Goal: Share content

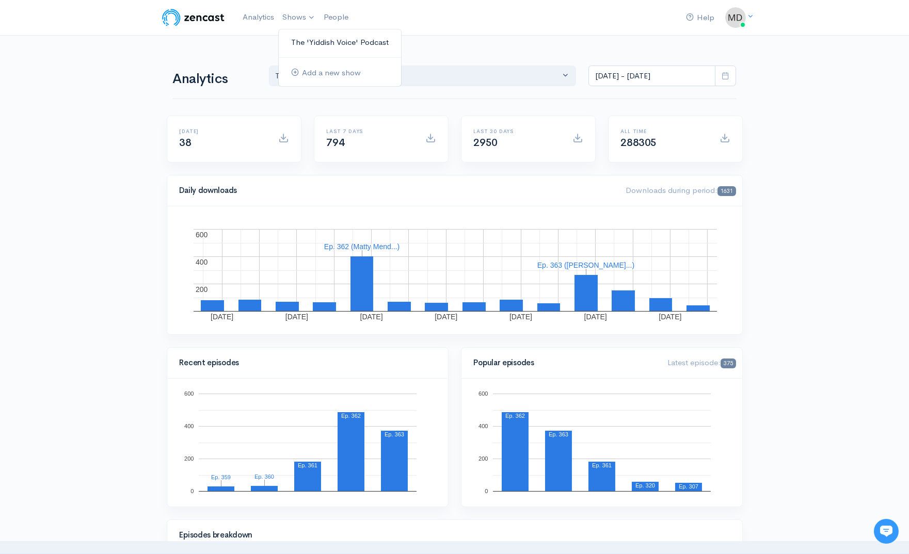
click at [330, 45] on link "The 'Yiddish Voice' Podcast" at bounding box center [340, 43] width 122 height 18
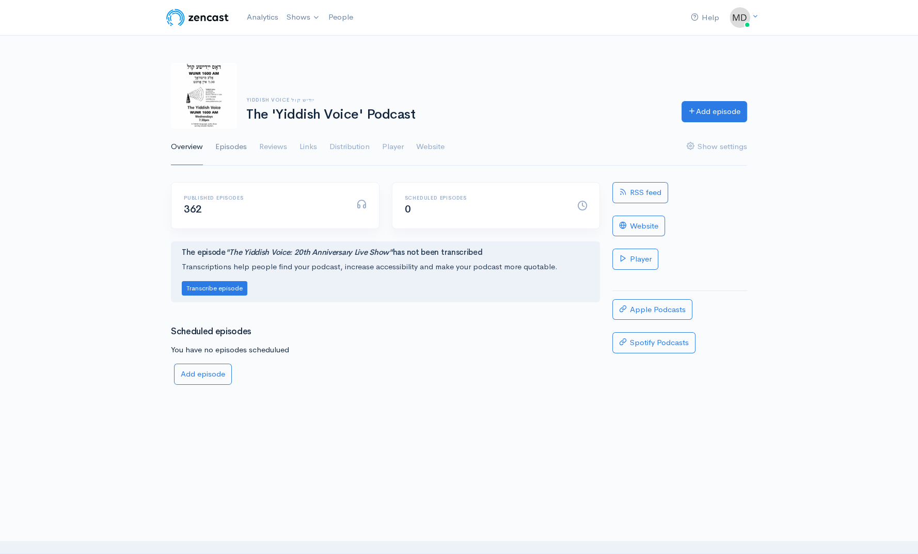
click at [232, 146] on link "Episodes" at bounding box center [230, 147] width 31 height 37
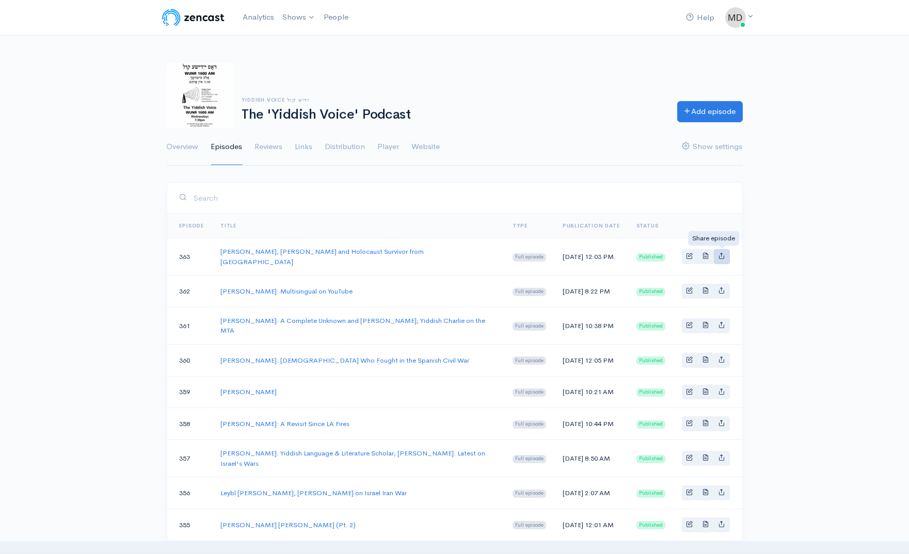
click at [726, 258] on link "Basic example" at bounding box center [722, 256] width 16 height 15
type input "[URL][DOMAIN_NAME][PERSON_NAME]"
type input "[URL][DOMAIN_NAME]"
type input "<iframe src='[URL][DOMAIN_NAME]' width='100%' height='190' frameborder='0' scro…"
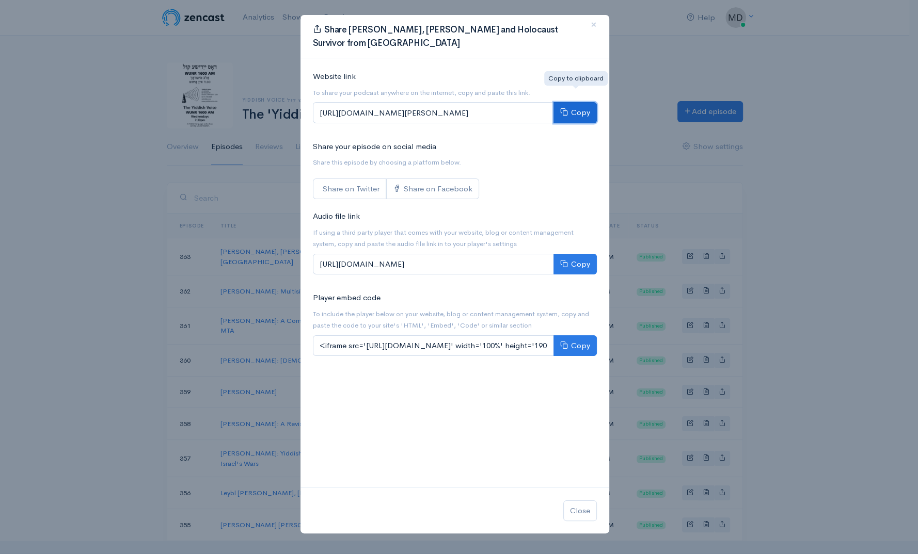
click at [579, 102] on button "Copy" at bounding box center [574, 112] width 43 height 21
